Goal: Information Seeking & Learning: Understand process/instructions

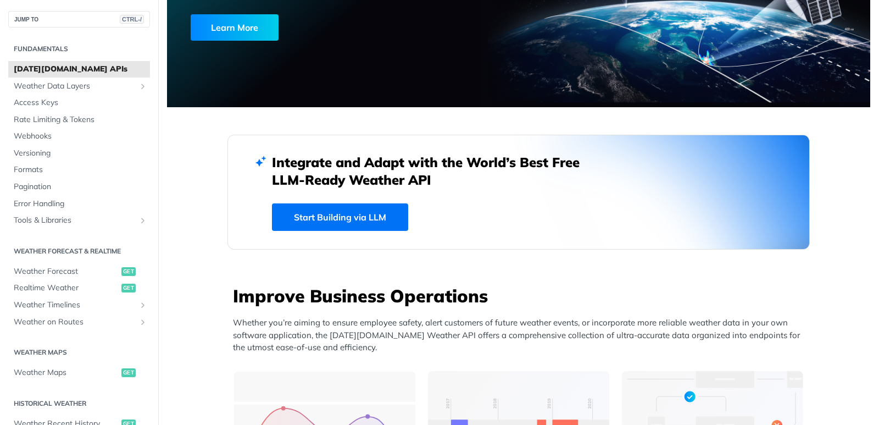
scroll to position [165, 0]
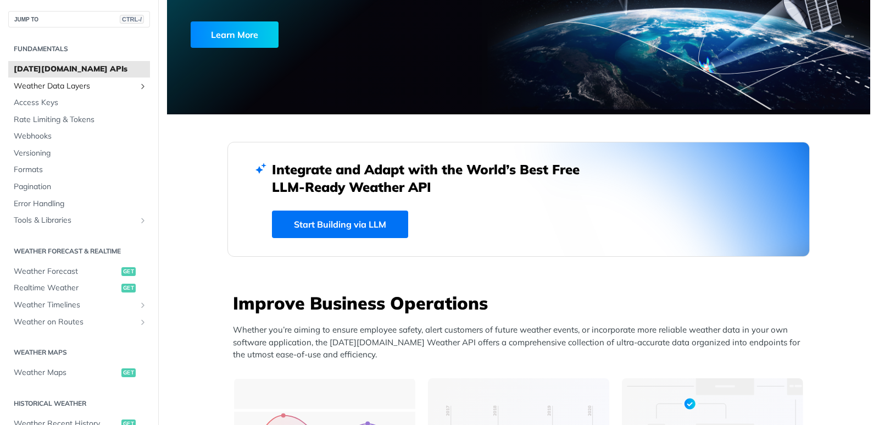
click at [64, 85] on span "Weather Data Layers" at bounding box center [75, 86] width 122 height 11
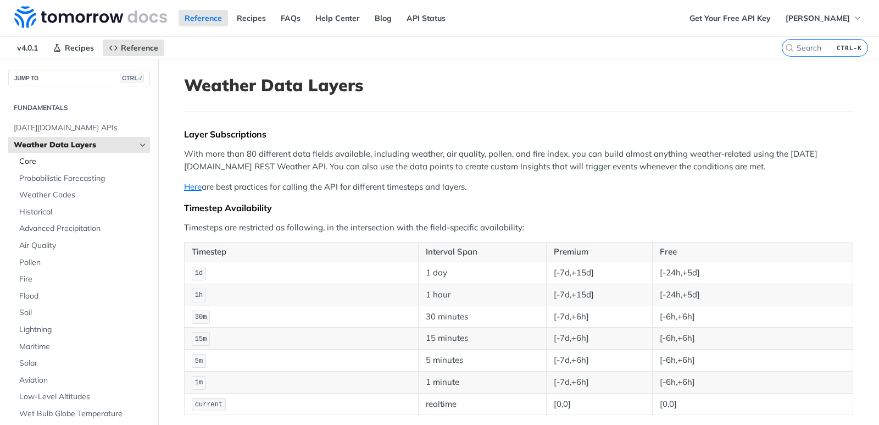
click at [46, 160] on span "Core" at bounding box center [83, 161] width 128 height 11
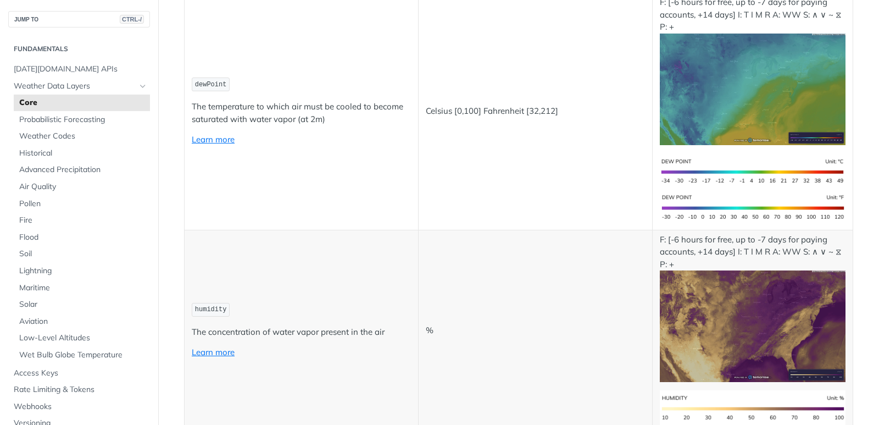
scroll to position [384, 0]
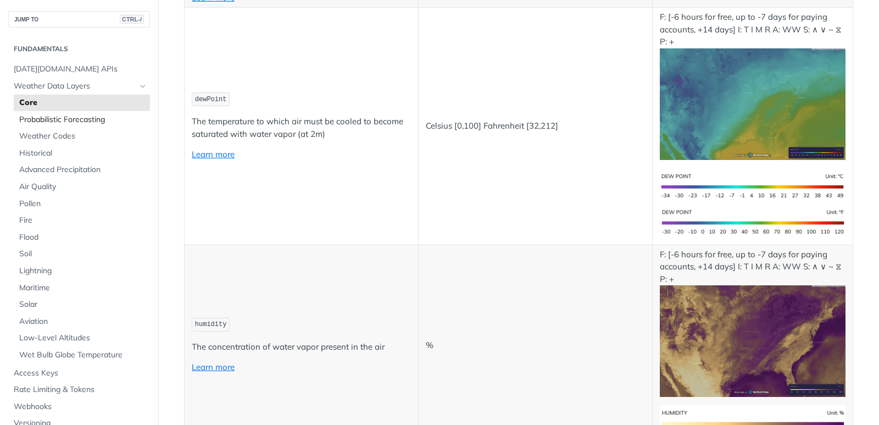
click at [83, 111] on link "Probabilistic Forecasting" at bounding box center [82, 119] width 136 height 16
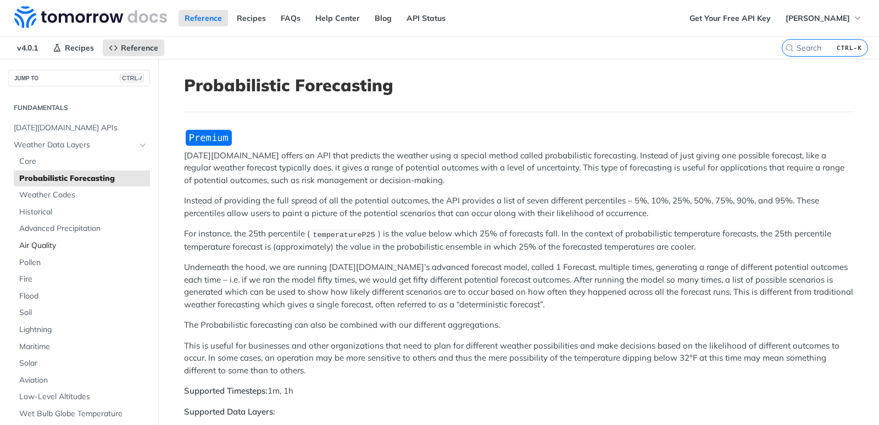
scroll to position [55, 0]
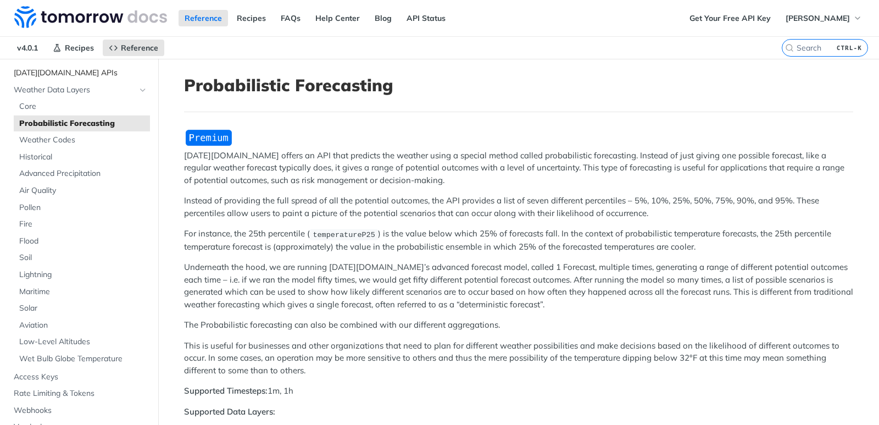
click at [62, 75] on span "[DATE][DOMAIN_NAME] APIs" at bounding box center [80, 73] width 133 height 11
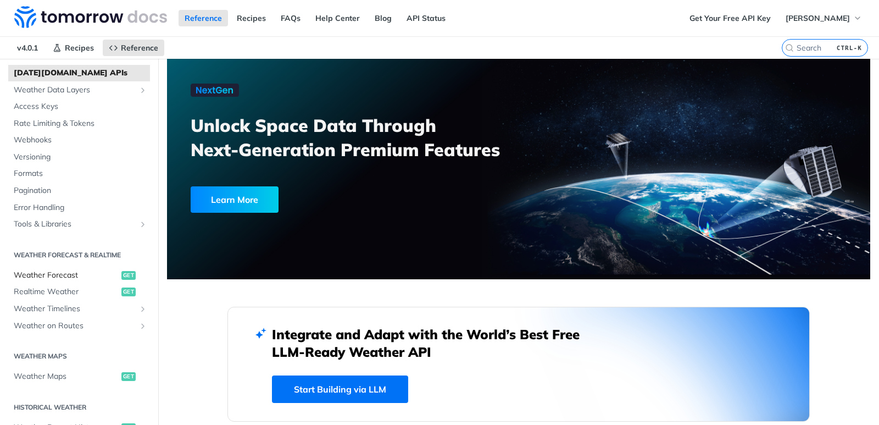
click at [59, 273] on span "Weather Forecast" at bounding box center [66, 275] width 105 height 11
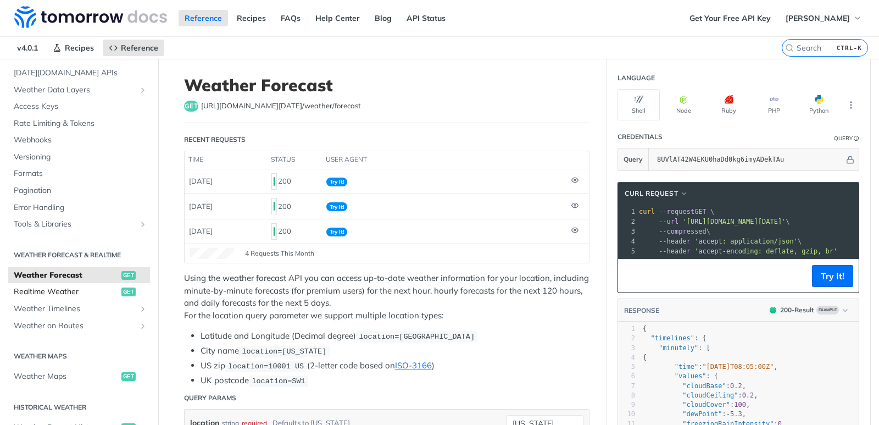
click at [66, 291] on span "Realtime Weather" at bounding box center [66, 291] width 105 height 11
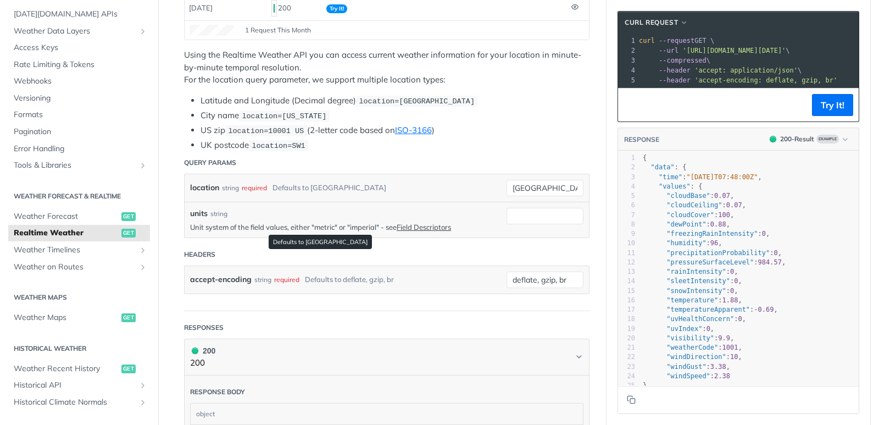
scroll to position [220, 0]
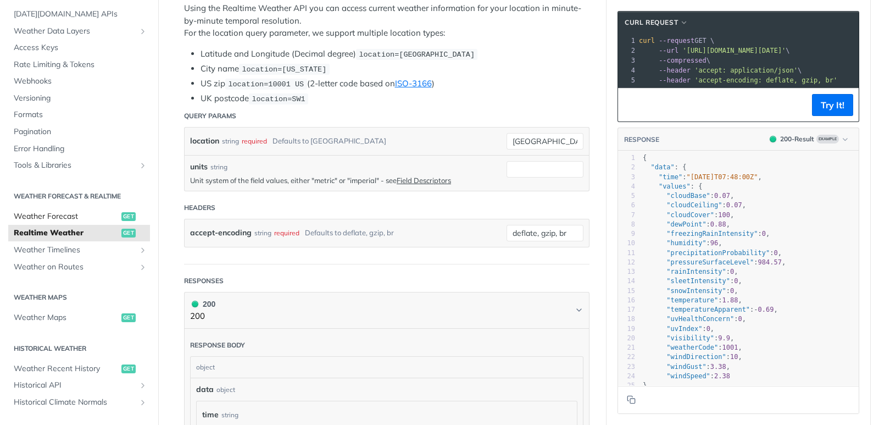
click at [61, 220] on span "Weather Forecast" at bounding box center [66, 216] width 105 height 11
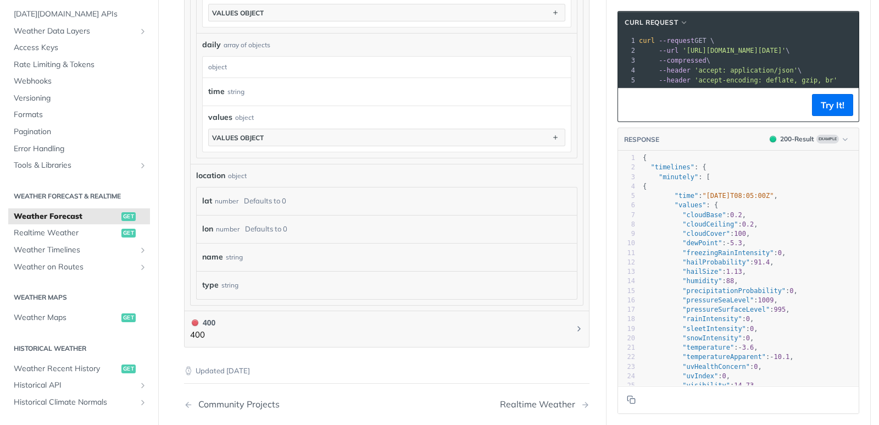
scroll to position [988, 0]
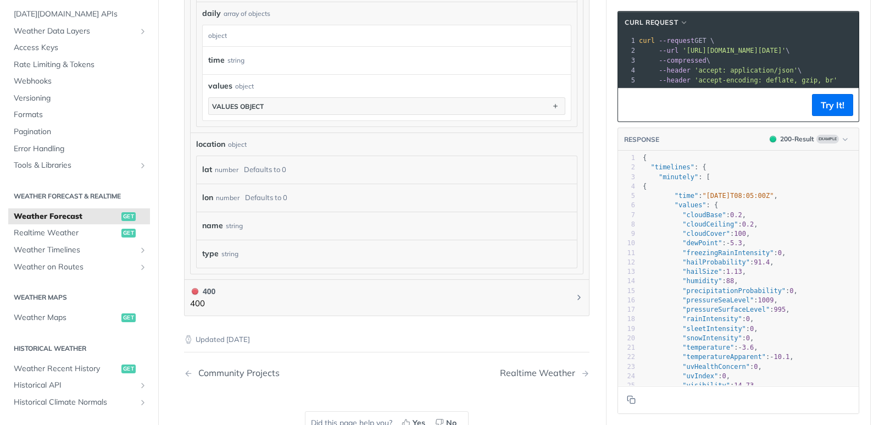
click at [219, 143] on span "location" at bounding box center [210, 144] width 29 height 12
click at [200, 143] on span "location" at bounding box center [210, 144] width 29 height 12
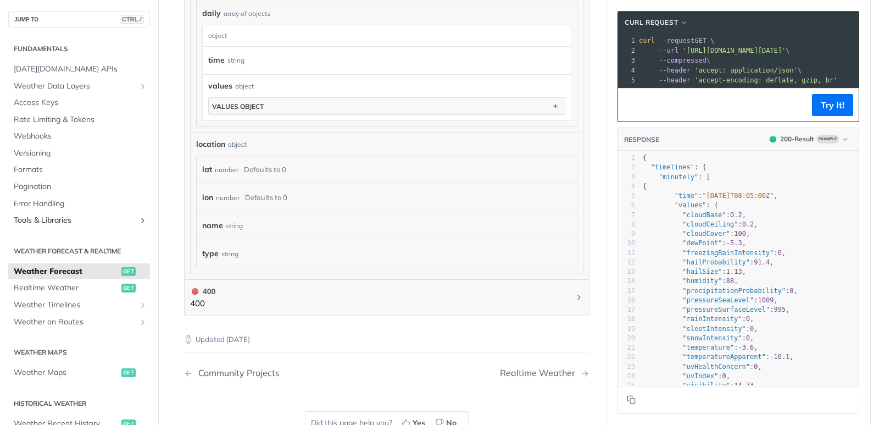
click at [55, 221] on span "Tools & Libraries" at bounding box center [75, 220] width 122 height 11
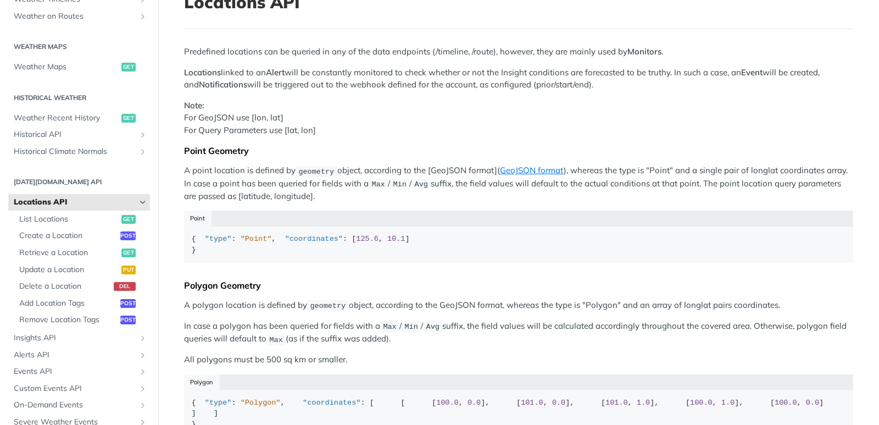
scroll to position [55, 0]
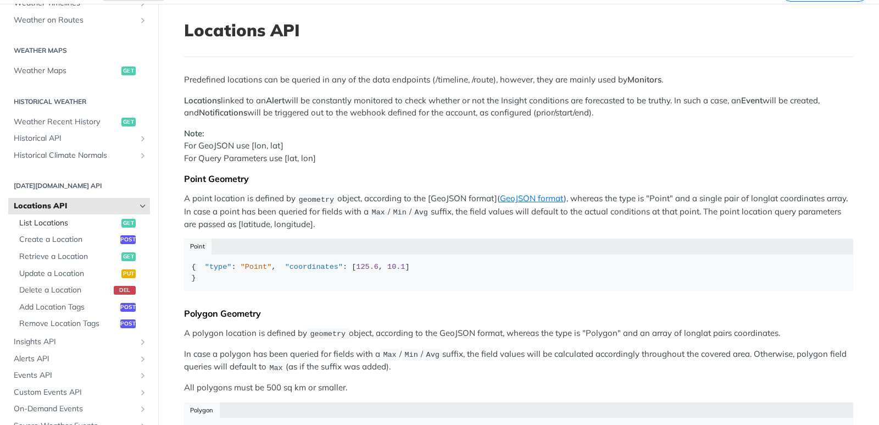
click at [51, 225] on span "List Locations" at bounding box center [68, 222] width 99 height 11
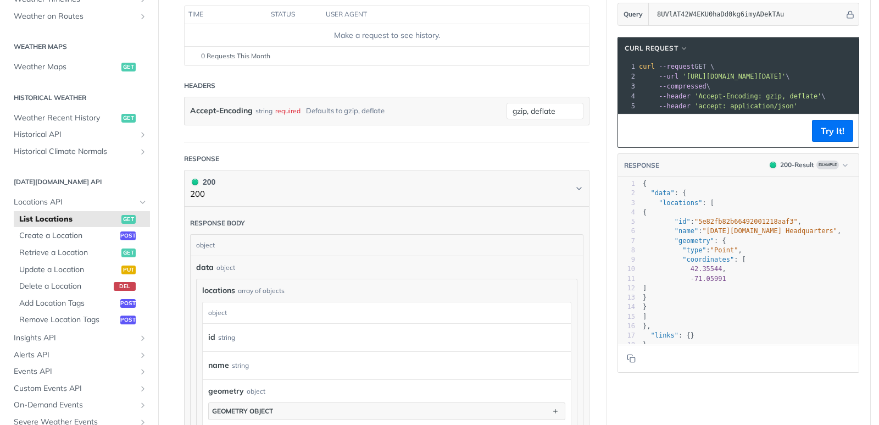
scroll to position [275, 0]
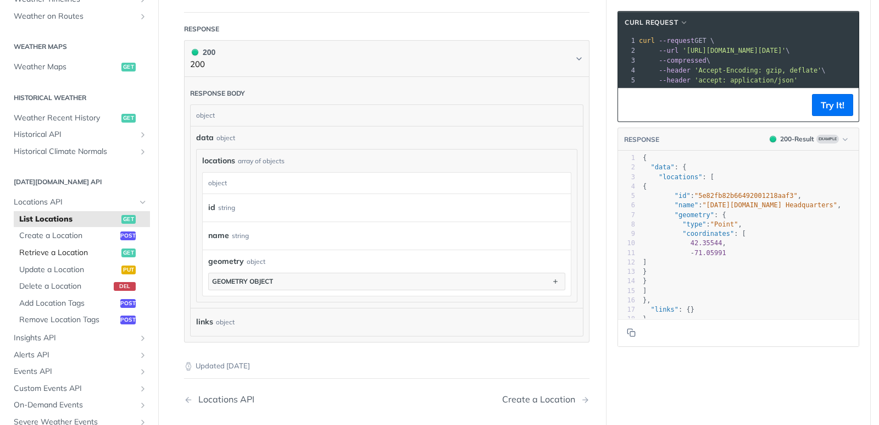
click at [49, 255] on span "Retrieve a Location" at bounding box center [68, 252] width 99 height 11
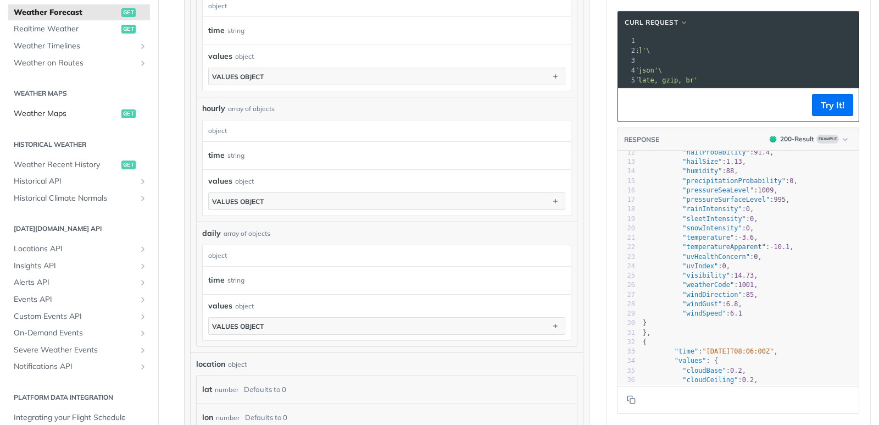
scroll to position [305, 0]
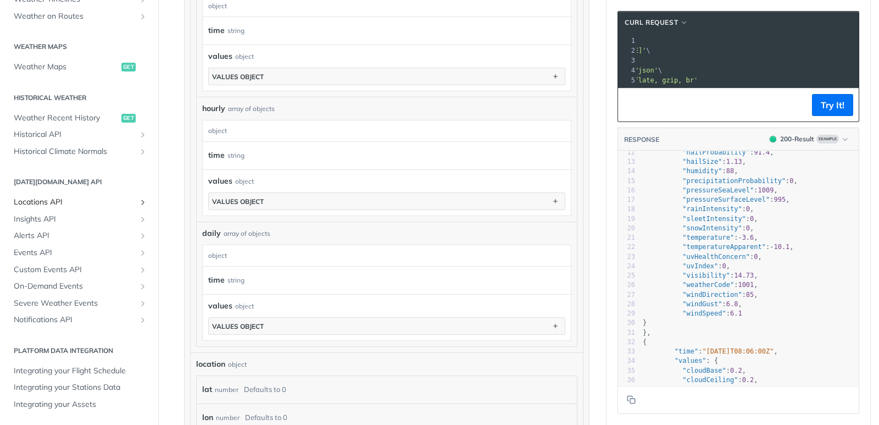
click at [109, 199] on span "Locations API" at bounding box center [75, 202] width 122 height 11
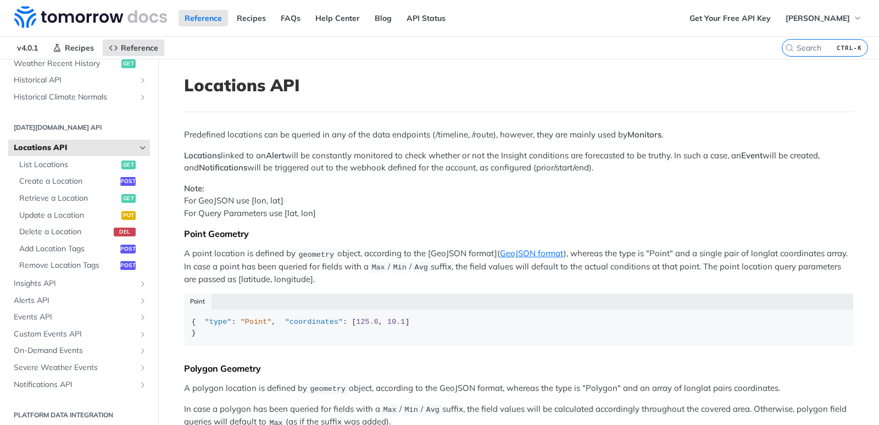
scroll to position [424, 0]
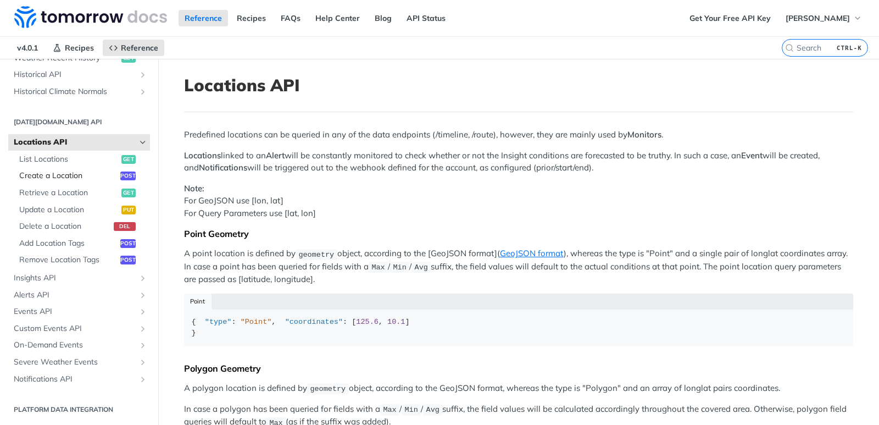
click at [79, 176] on span "Create a Location" at bounding box center [68, 175] width 98 height 11
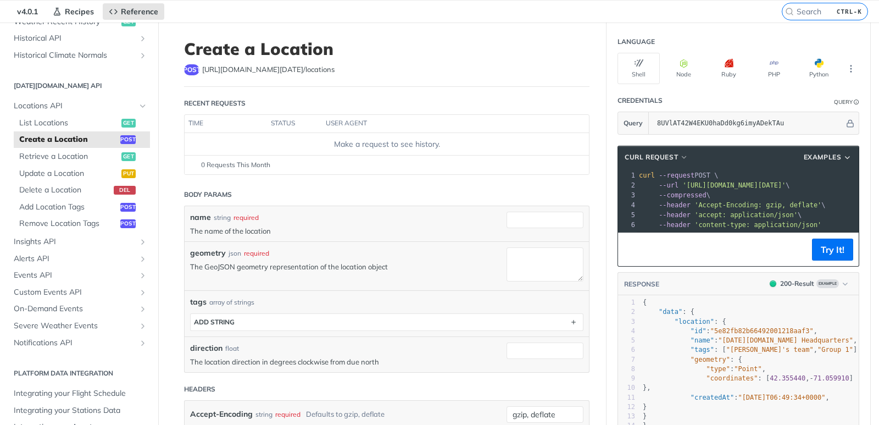
scroll to position [110, 0]
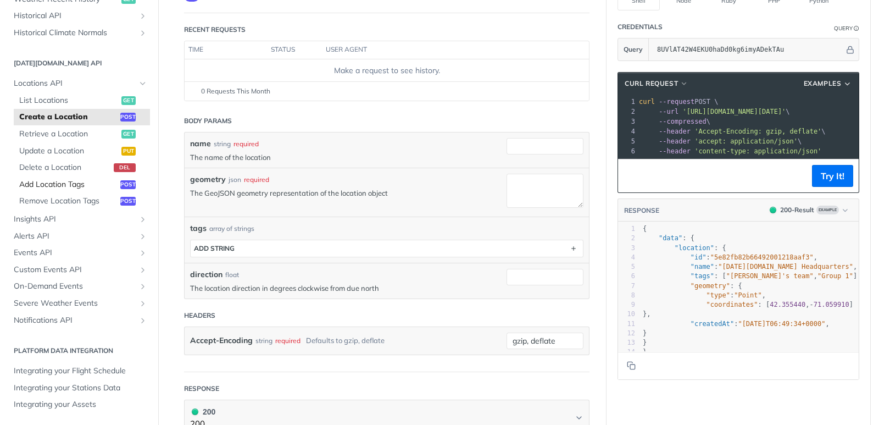
click at [75, 182] on span "Add Location Tags" at bounding box center [68, 184] width 98 height 11
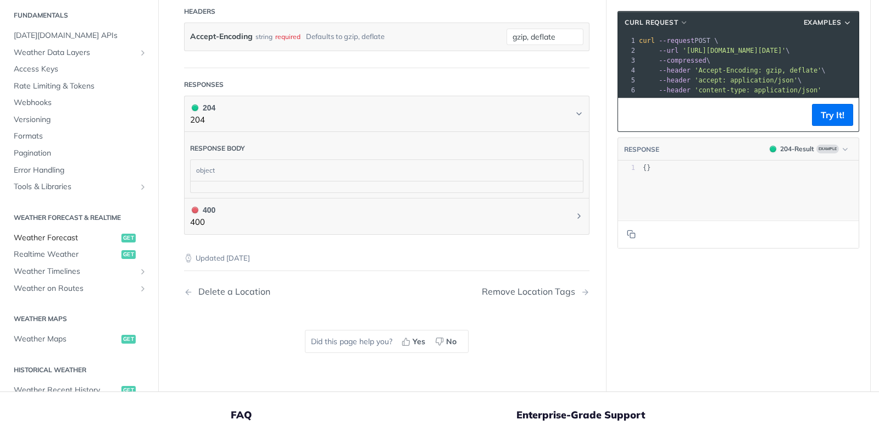
click at [55, 238] on span "Weather Forecast" at bounding box center [66, 237] width 105 height 11
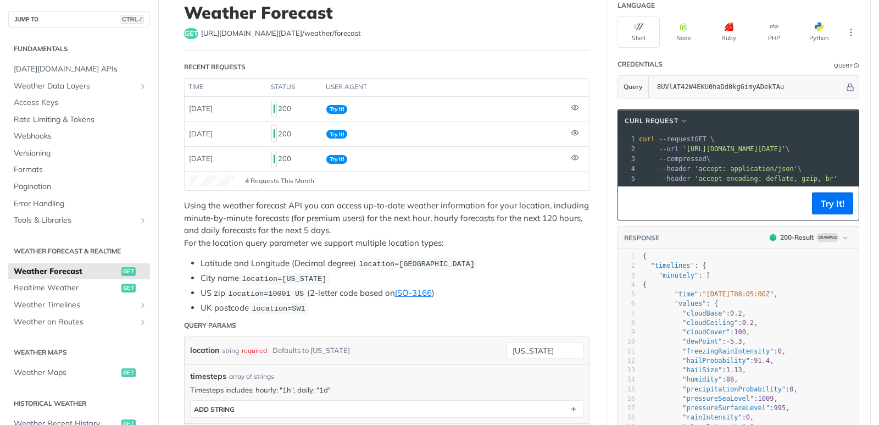
scroll to position [55, 0]
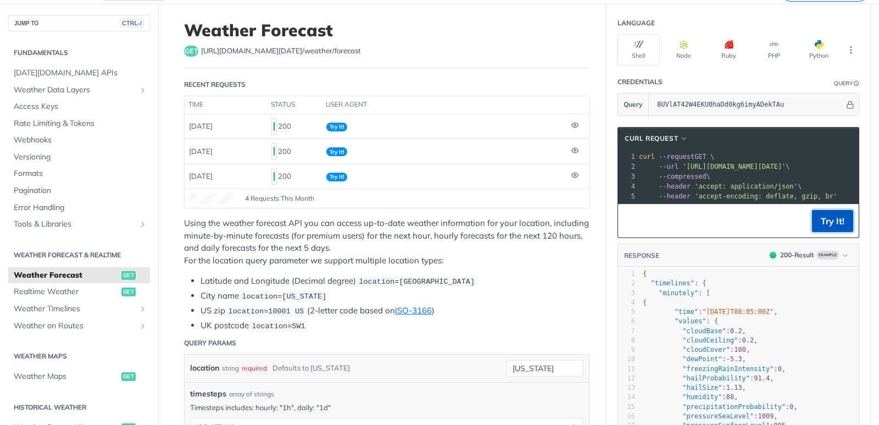
click at [820, 231] on button "Try It!" at bounding box center [832, 221] width 41 height 22
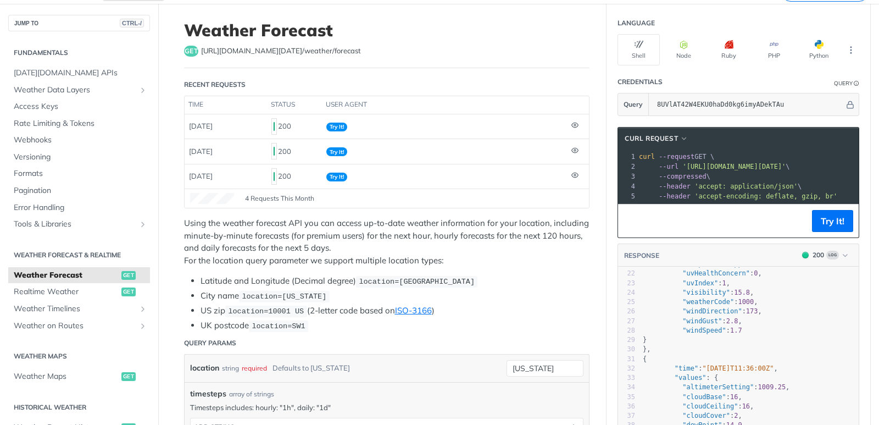
scroll to position [0, 0]
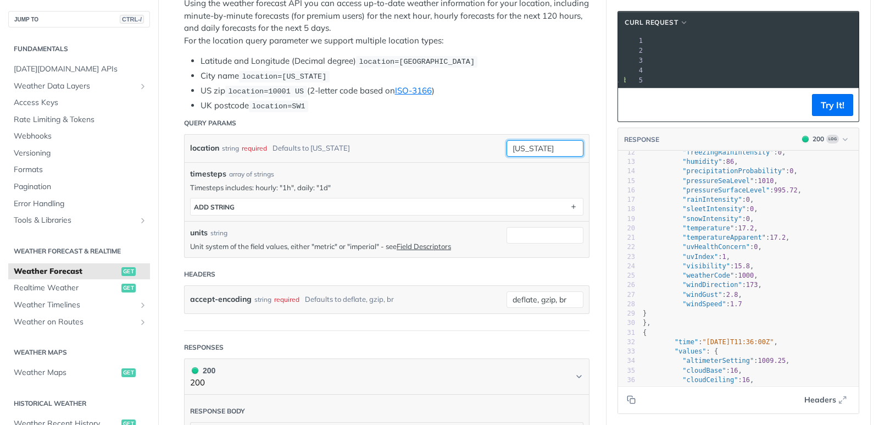
click at [535, 152] on input "new york" at bounding box center [544, 148] width 77 height 16
click at [556, 146] on input "new york" at bounding box center [544, 148] width 77 height 16
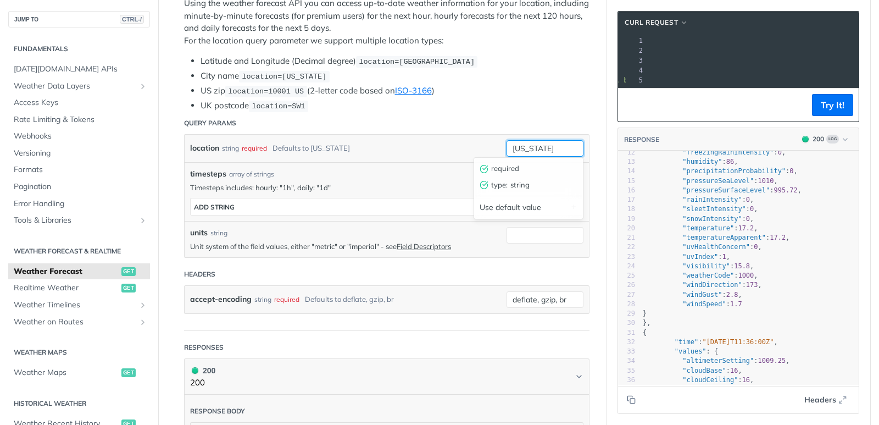
type input "l"
click at [820, 116] on button "Try It!" at bounding box center [832, 105] width 41 height 22
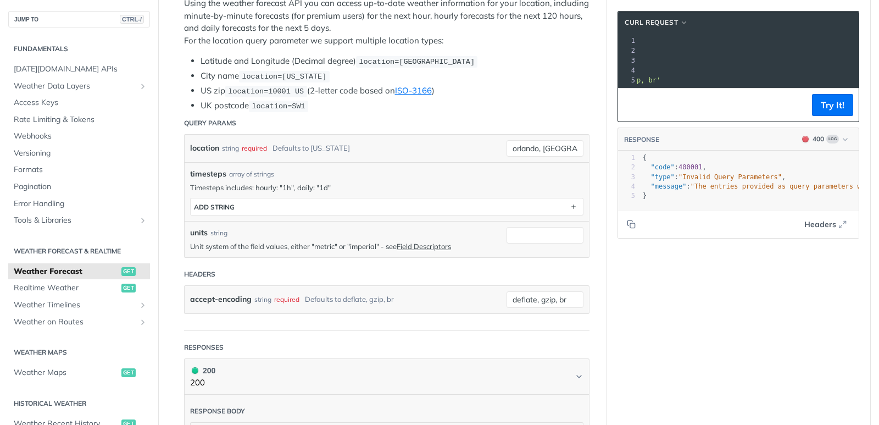
drag, startPoint x: 697, startPoint y: 210, endPoint x: 781, endPoint y: 211, distance: 83.5
click at [781, 210] on div "xxxxxxxxxx 6781 5 } 1 { 2 "code" : 400001 , 3 "type" : "Invalid Query Parameter…" at bounding box center [738, 180] width 241 height 59
click at [556, 150] on input "orlando, fl" at bounding box center [544, 148] width 77 height 16
type input "orlando"
click at [829, 113] on button "Try It!" at bounding box center [832, 105] width 41 height 22
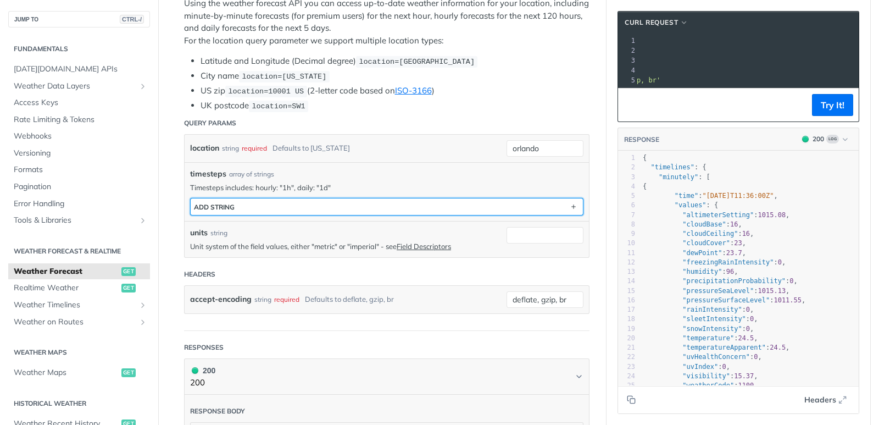
click at [305, 204] on button "ADD string" at bounding box center [387, 206] width 392 height 16
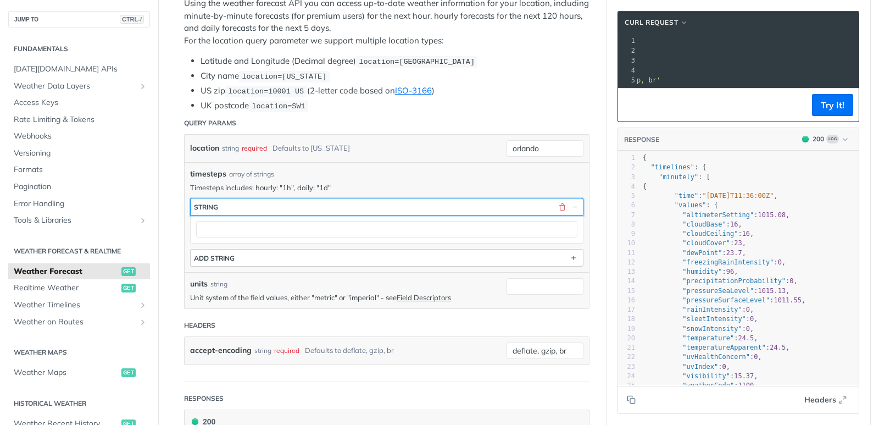
click at [305, 204] on button "string" at bounding box center [387, 206] width 392 height 16
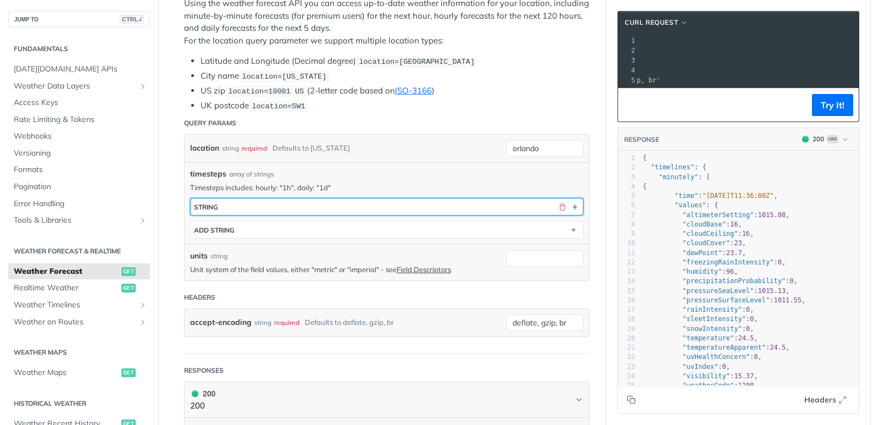
click at [257, 205] on button "string" at bounding box center [387, 206] width 392 height 16
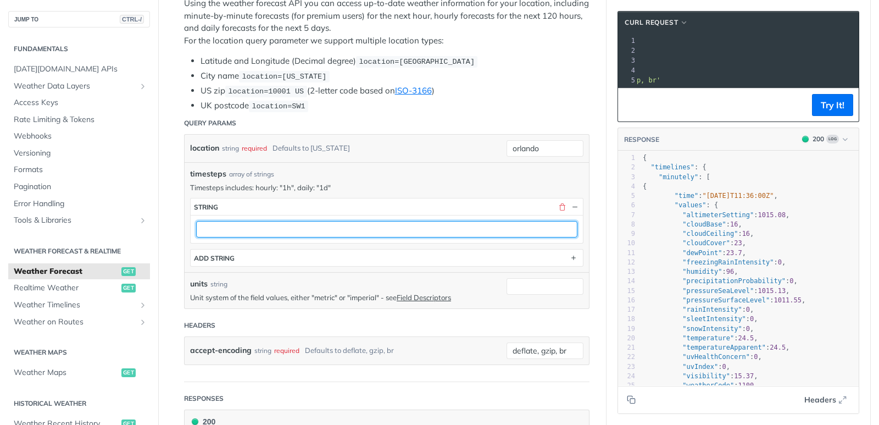
click at [253, 225] on input "text" at bounding box center [386, 229] width 381 height 16
type input "1h"
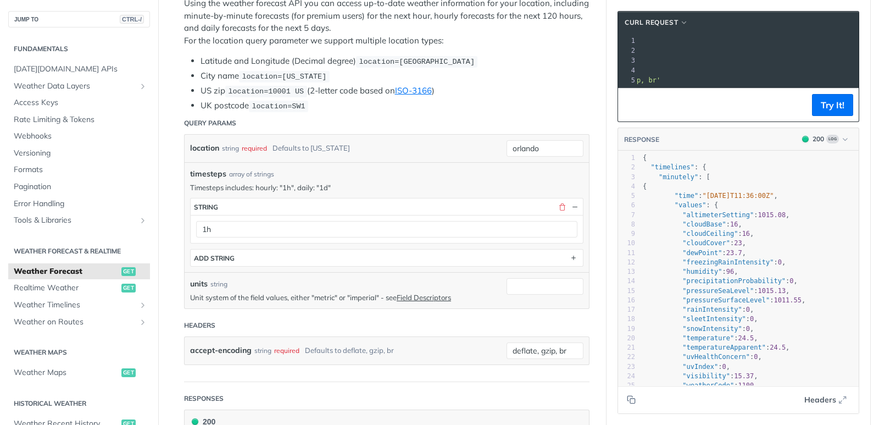
click at [550, 178] on div "timesteps array of strings Timesteps includes: hourly: "1h", daily: "1d" timest…" at bounding box center [386, 217] width 393 height 98
click at [829, 110] on button "Try It!" at bounding box center [832, 105] width 41 height 22
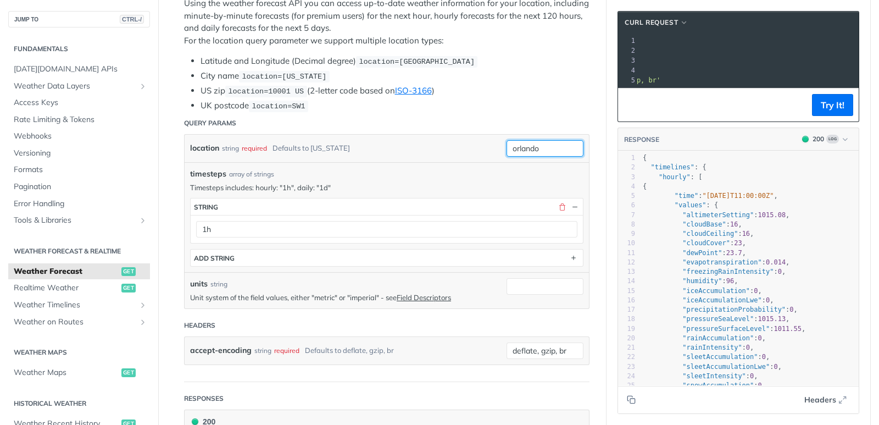
click at [560, 142] on input "orlando" at bounding box center [544, 148] width 77 height 16
type input "a"
click at [484, 100] on li "UK postcode location=SW1" at bounding box center [394, 105] width 389 height 13
drag, startPoint x: 742, startPoint y: 87, endPoint x: 798, endPoint y: 88, distance: 56.0
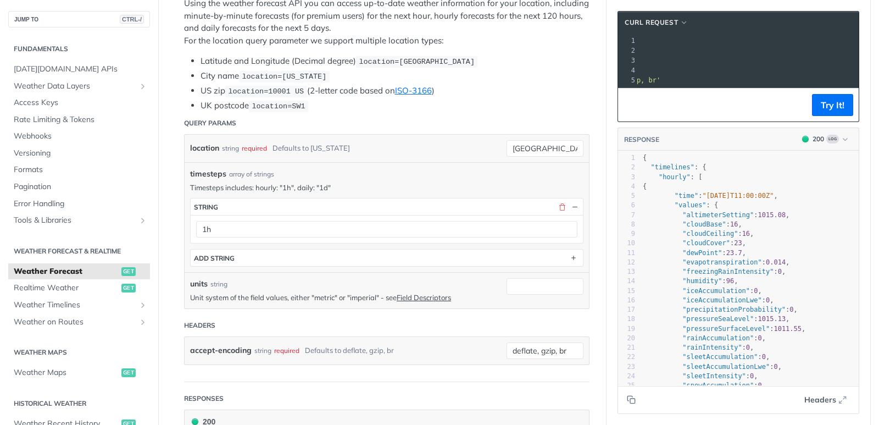
click at [798, 87] on div at bounding box center [747, 87] width 222 height 1
click at [830, 109] on button "Try It!" at bounding box center [832, 105] width 41 height 22
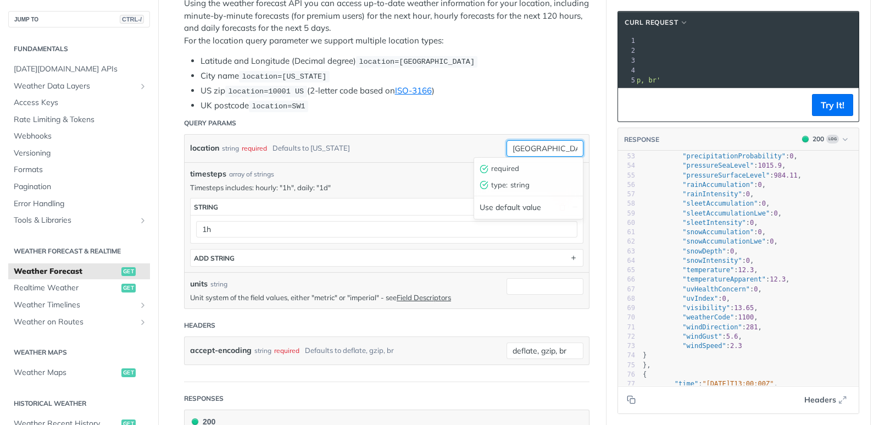
click at [552, 143] on input "nashville" at bounding box center [544, 148] width 77 height 16
type input "w"
click at [834, 116] on button "Try It!" at bounding box center [832, 105] width 41 height 22
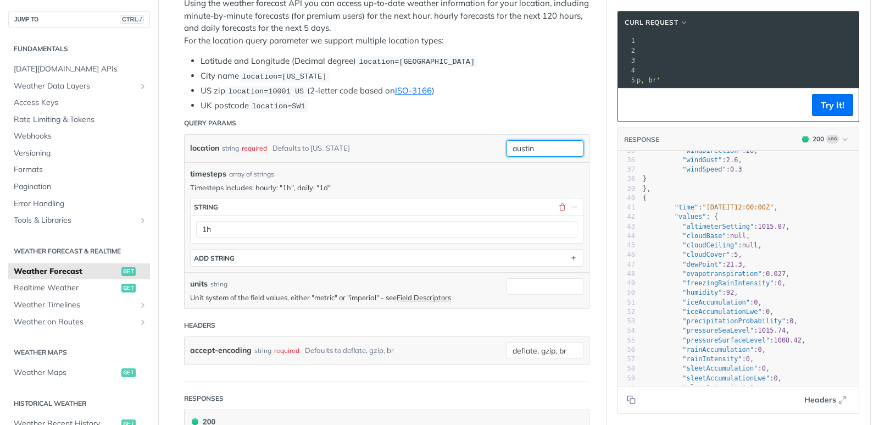
click at [540, 146] on input "austin" at bounding box center [544, 148] width 77 height 16
click at [813, 115] on button "Try It!" at bounding box center [832, 105] width 41 height 22
click at [548, 143] on input "denver" at bounding box center [544, 148] width 77 height 16
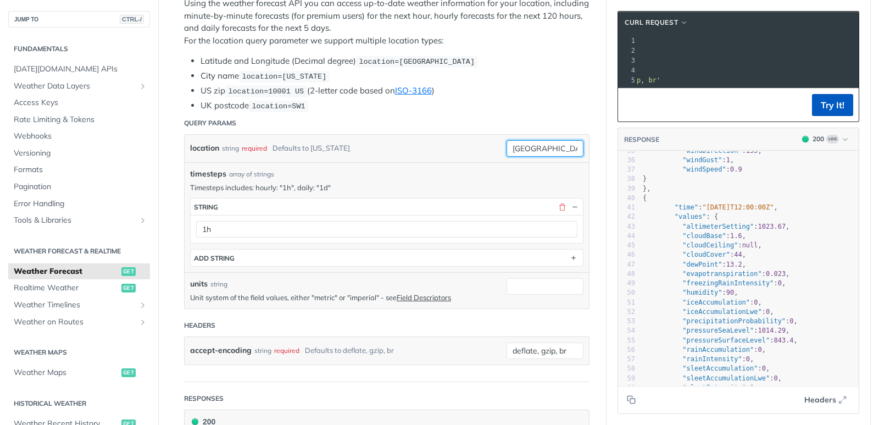
type input "tampa"
click at [835, 114] on button "Try It!" at bounding box center [832, 105] width 41 height 22
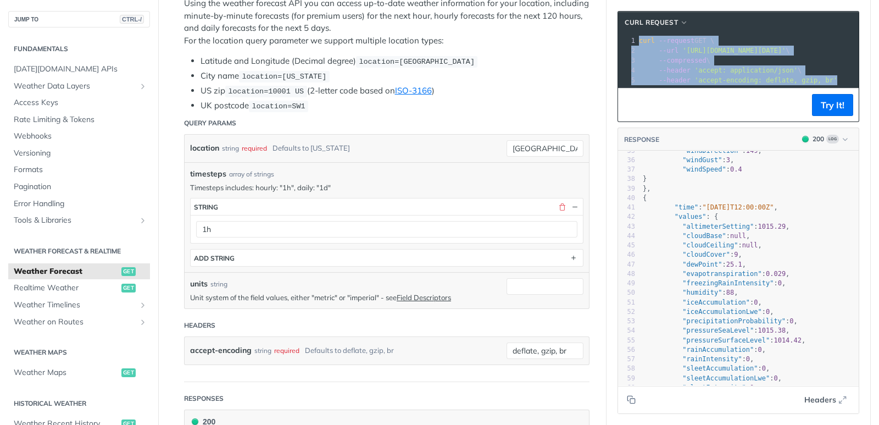
drag, startPoint x: 634, startPoint y: 37, endPoint x: 842, endPoint y: 82, distance: 212.8
click at [842, 82] on div "1 curl --request GET \ 2 --url 'https://api.tomorrow.io/v4/weather/forecast?loc…" at bounding box center [866, 60] width 460 height 49
copy div "curl --request GET \ 2 --url 'https://api.tomorrow.io/v4/weather/forecast?locat…"
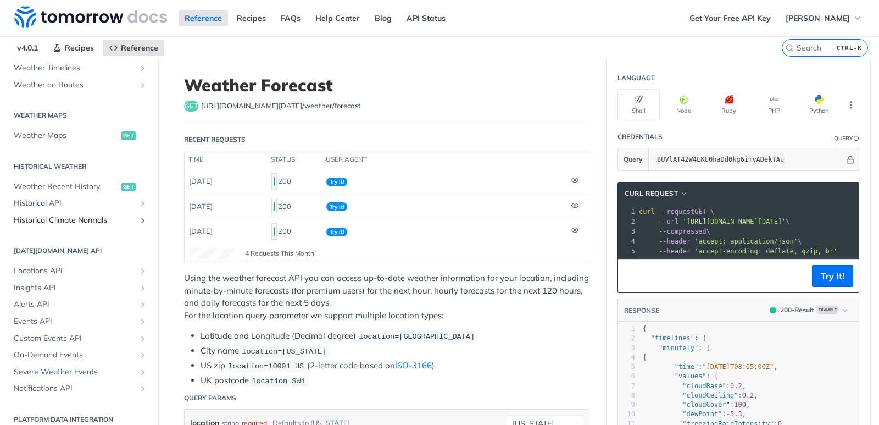
scroll to position [305, 0]
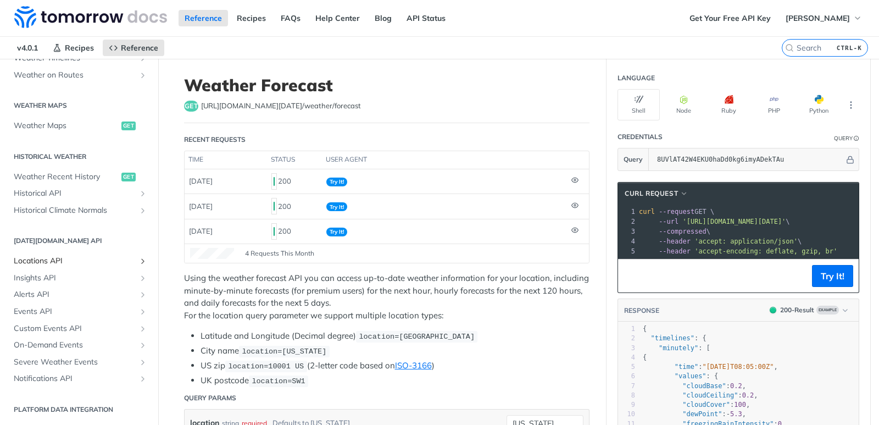
click at [50, 256] on span "Locations API" at bounding box center [75, 260] width 122 height 11
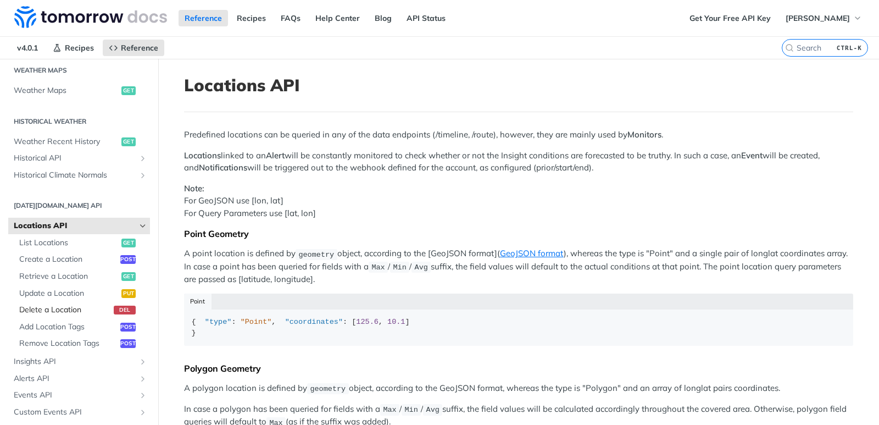
scroll to position [360, 0]
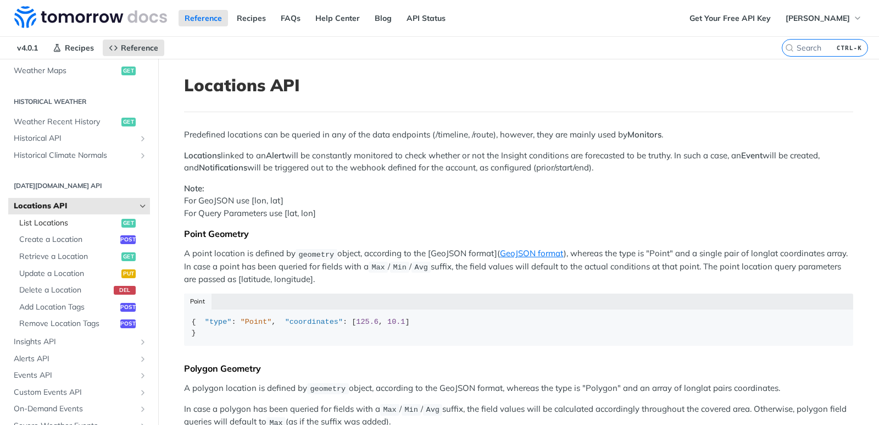
click at [59, 225] on span "List Locations" at bounding box center [68, 222] width 99 height 11
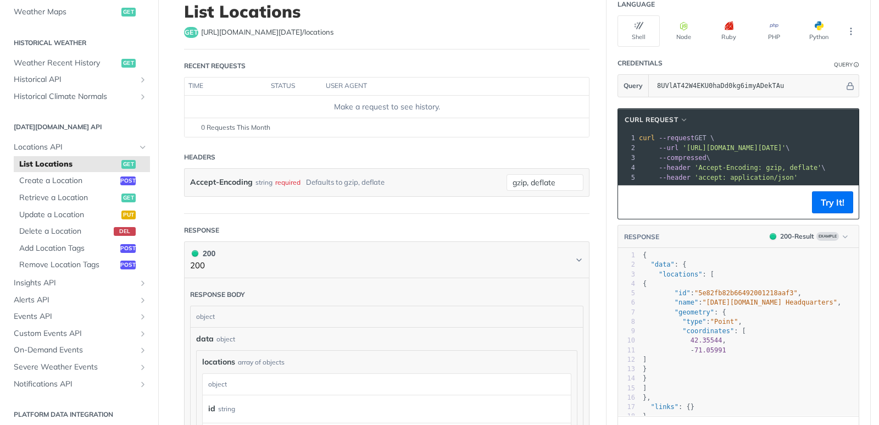
scroll to position [55, 0]
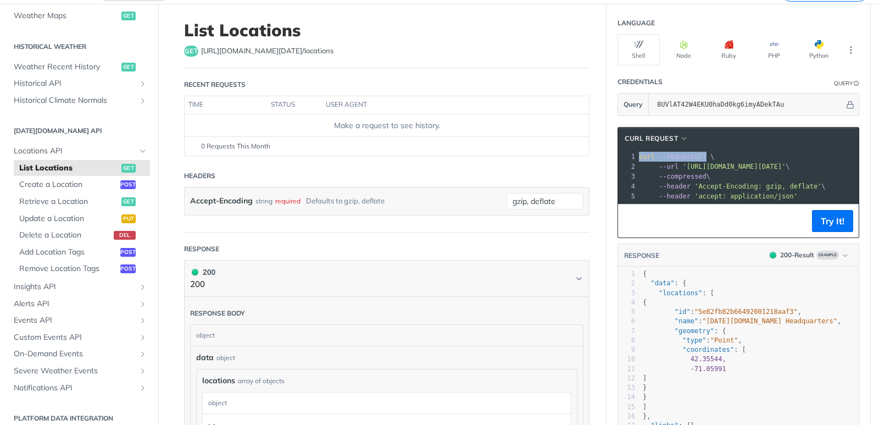
drag, startPoint x: 635, startPoint y: 155, endPoint x: 696, endPoint y: 159, distance: 60.5
click at [696, 159] on span "curl --request GET \" at bounding box center [676, 157] width 75 height 8
click at [640, 154] on span "curl" at bounding box center [647, 157] width 16 height 8
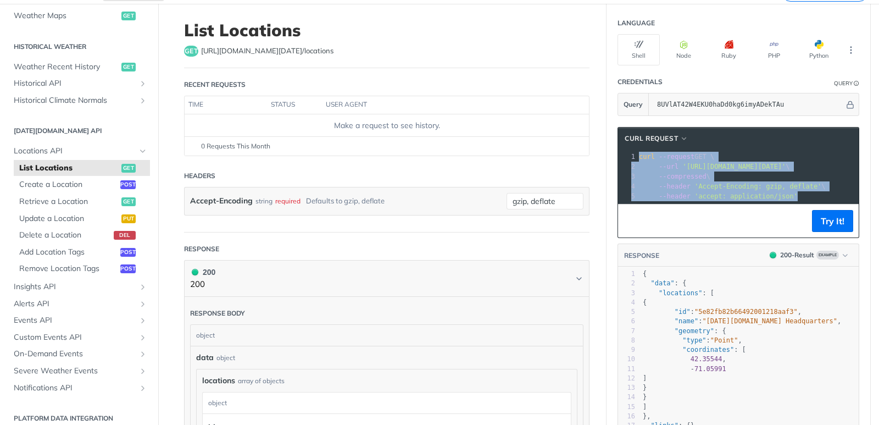
drag, startPoint x: 635, startPoint y: 154, endPoint x: 734, endPoint y: 180, distance: 102.0
click at [751, 217] on div "cURL Request xxxxxxxxxx 1 curl --request GET \ 2 --url 'https://api.tomorrow.io…" at bounding box center [738, 182] width 242 height 111
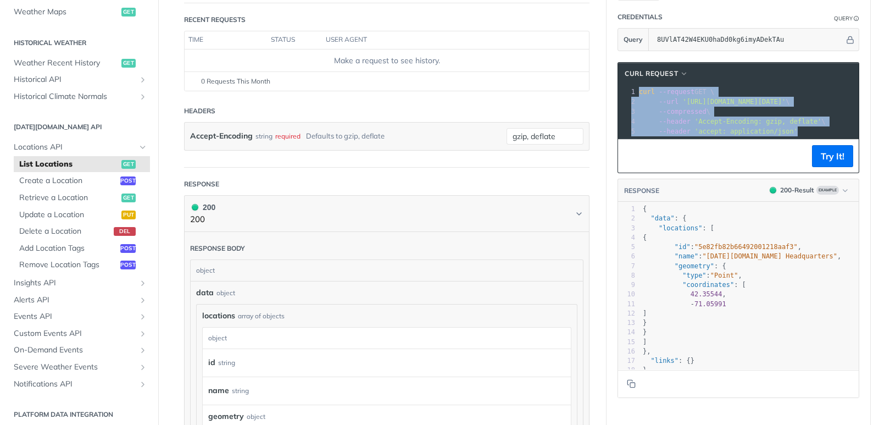
scroll to position [110, 0]
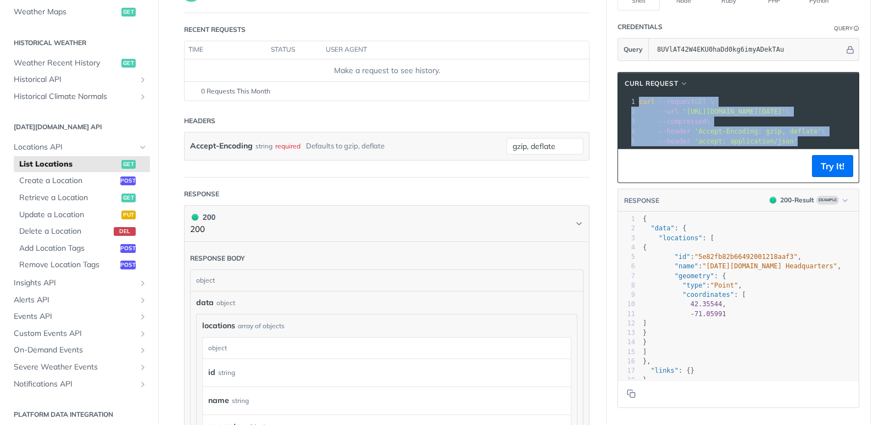
copy div "curl --request GET \ 2 --url 'https://api.tomorrow.io/v4/locations?apikey=8UVlA…"
